Goal: Task Accomplishment & Management: Complete application form

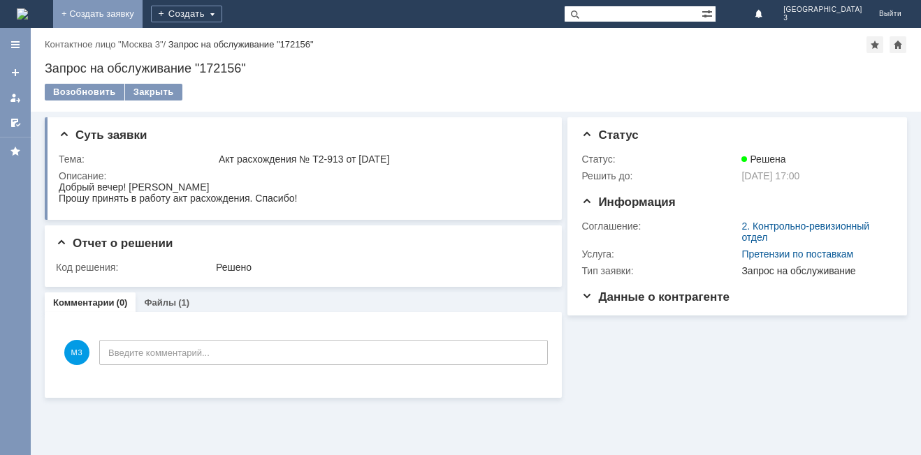
click at [143, 10] on link "+ Создать заявку" at bounding box center [97, 14] width 89 height 28
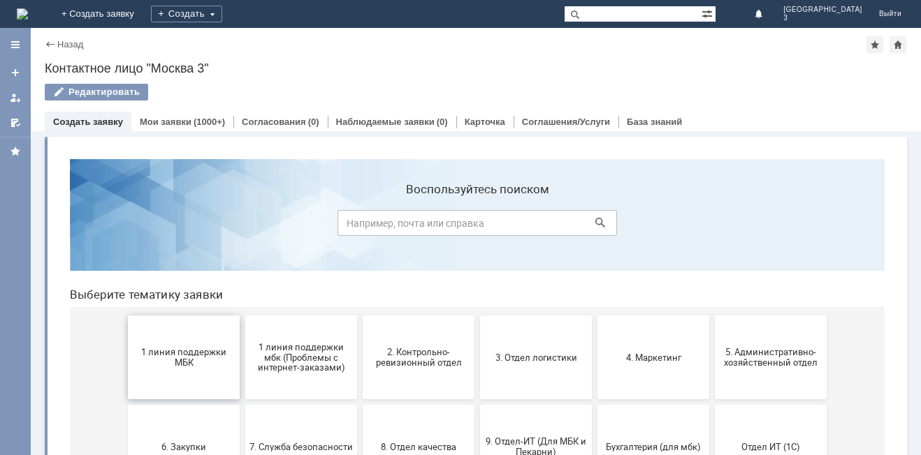
click at [194, 340] on button "1 линия поддержки МБК" at bounding box center [184, 358] width 112 height 84
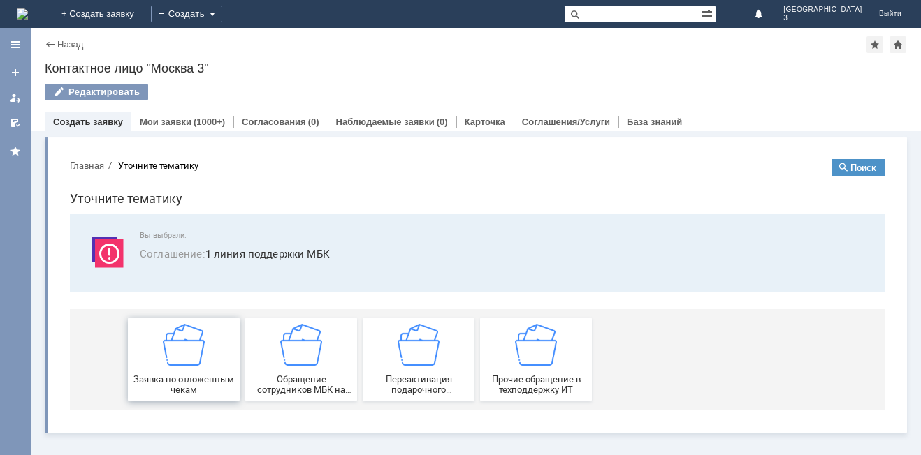
click at [191, 349] on img at bounding box center [184, 345] width 42 height 42
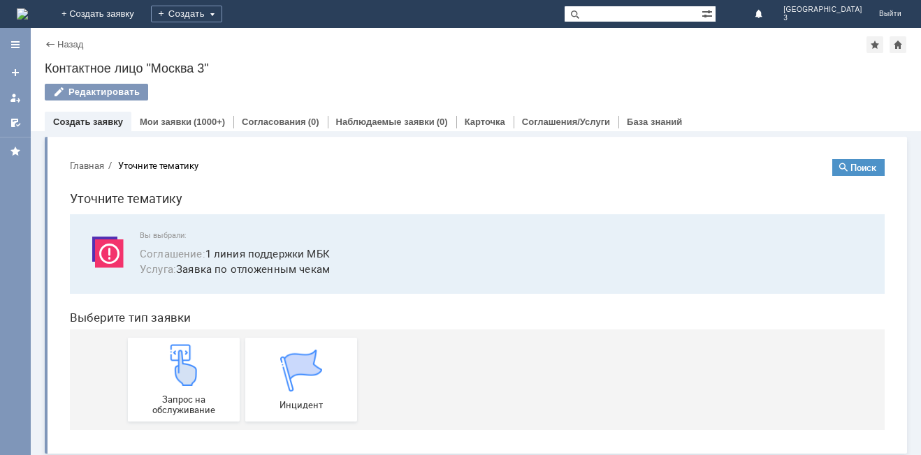
click at [191, 349] on img at bounding box center [184, 365] width 42 height 42
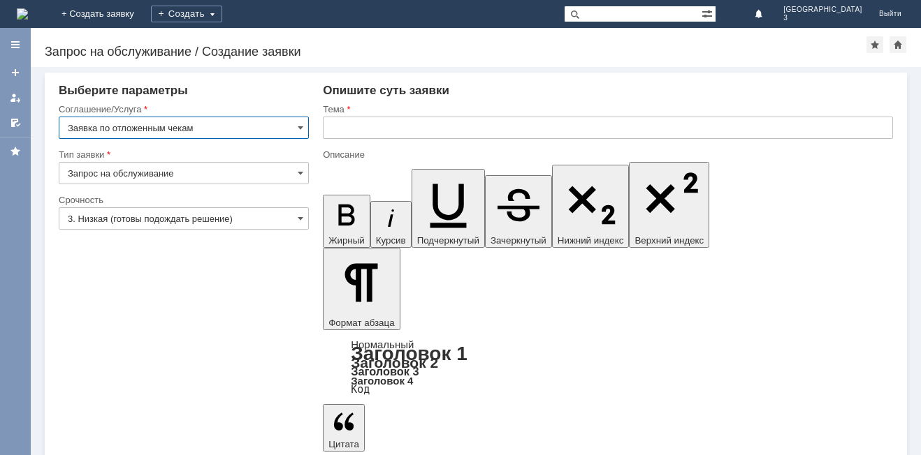
click at [296, 217] on input "3. Низкая (готовы подождать решение)" at bounding box center [184, 218] width 250 height 22
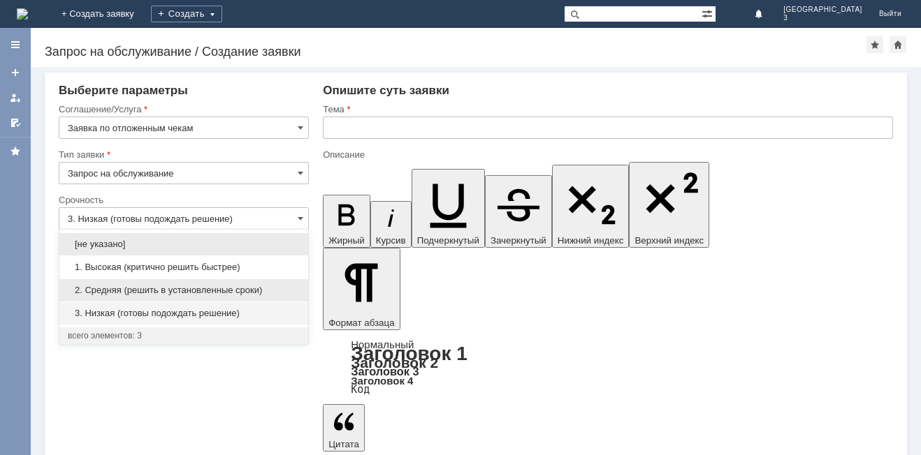
click at [247, 292] on span "2. Средняя (решить в установленные сроки)" at bounding box center [184, 290] width 232 height 11
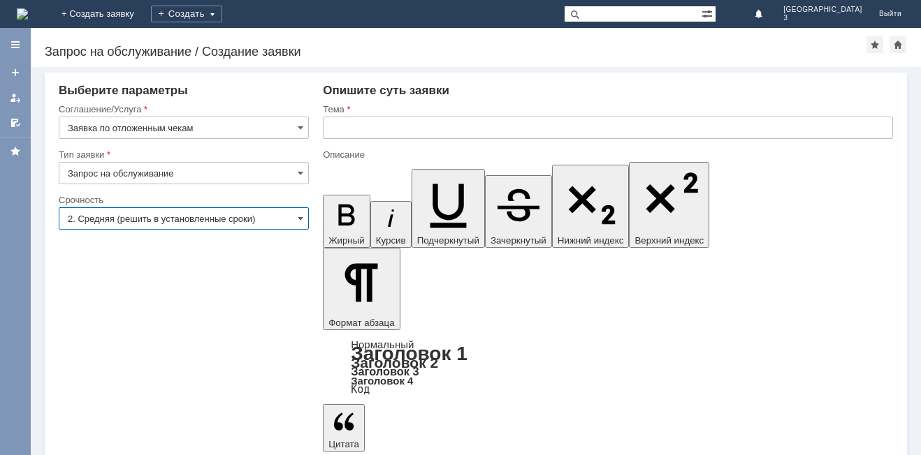
type input "2. Средняя (решить в установленные сроки)"
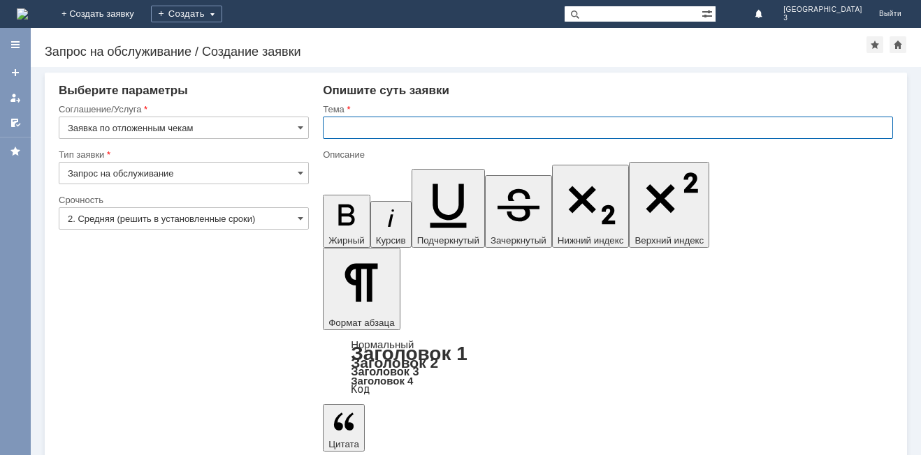
click at [345, 126] on input "text" at bounding box center [608, 128] width 570 height 22
type input "Отложенные чеки 27.08.2025"
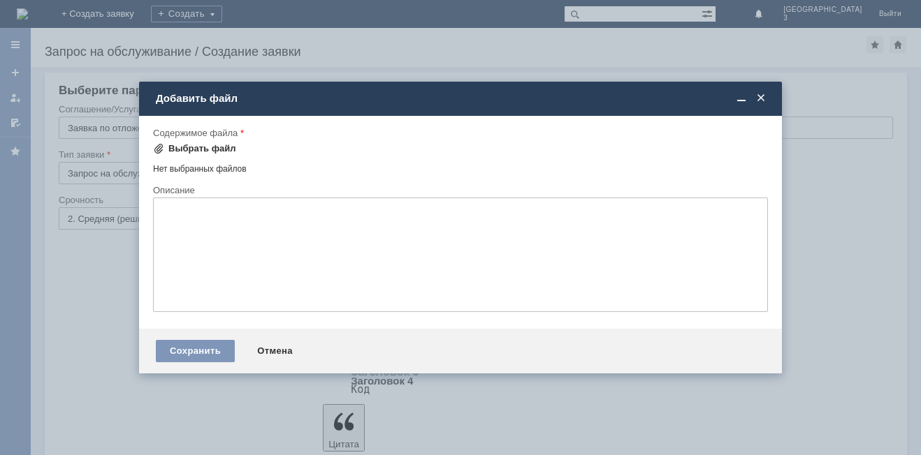
click at [199, 149] on div "Выбрать файл" at bounding box center [202, 148] width 68 height 11
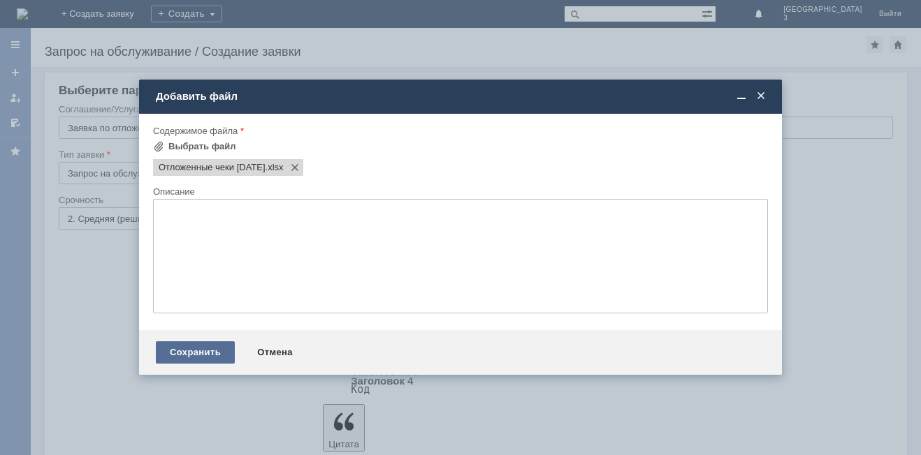
click at [173, 347] on div "Сохранить" at bounding box center [195, 353] width 79 height 22
